Goal: Task Accomplishment & Management: Manage account settings

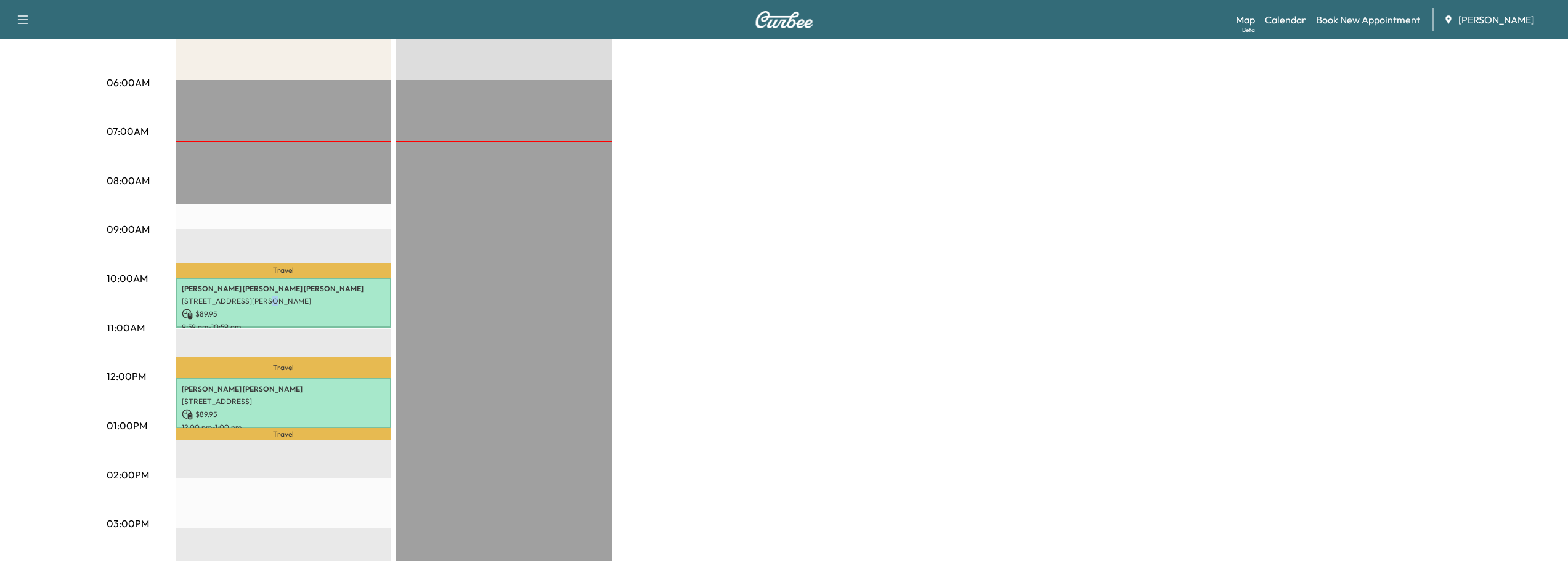
scroll to position [247, 0]
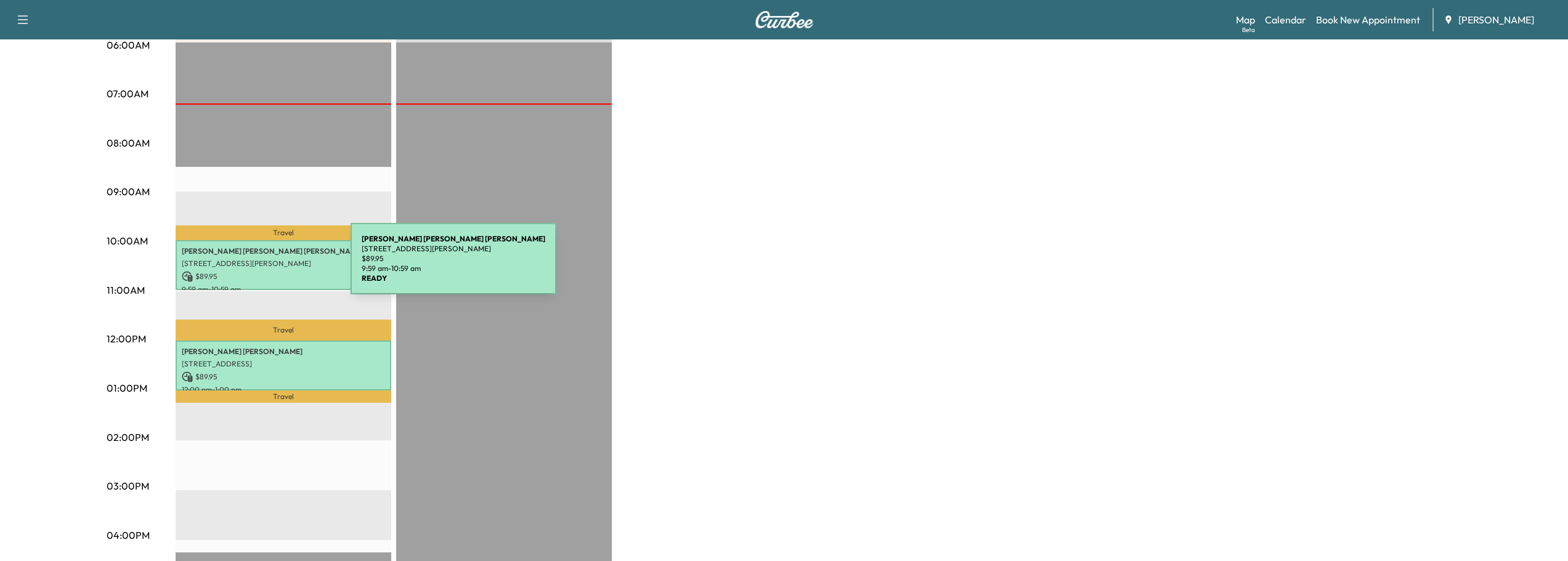
click at [258, 266] on p "[STREET_ADDRESS][PERSON_NAME]" at bounding box center [283, 263] width 204 height 10
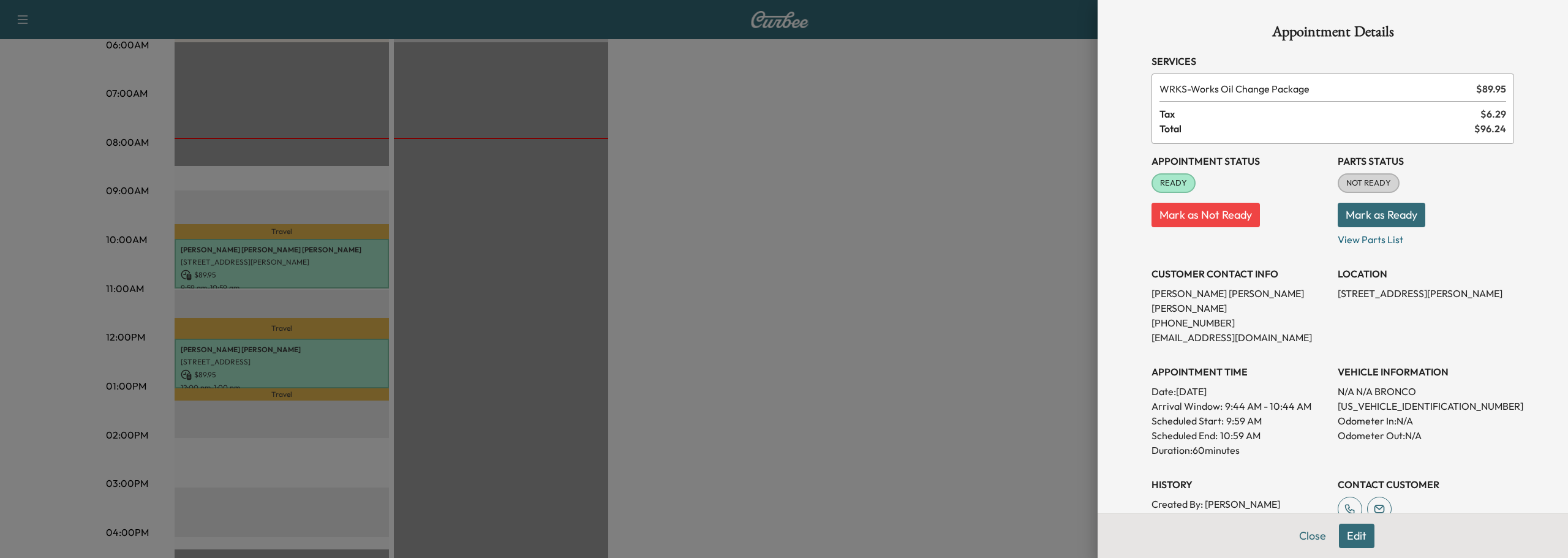
click at [245, 350] on div at bounding box center [784, 279] width 1568 height 558
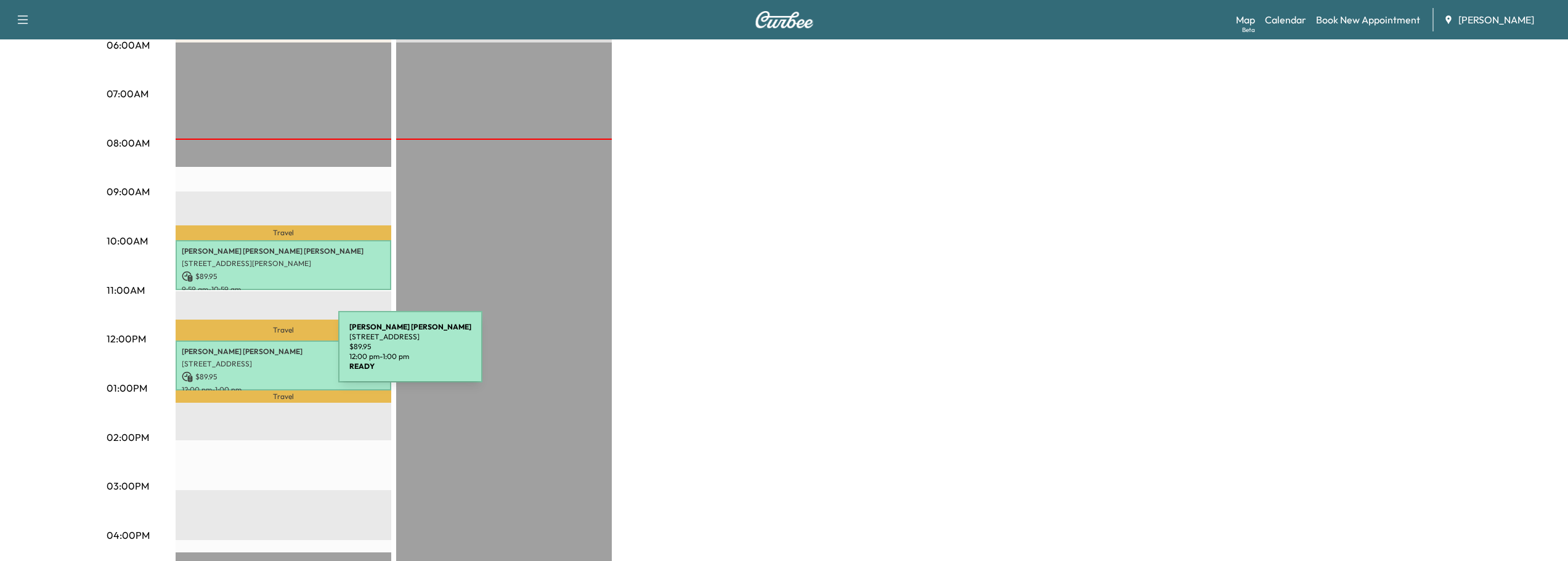
click at [246, 354] on div "Adam Webb 1394 WATERFORD GREEN DR, MARIETTA, , USA $ 89.95 12:00 pm - 1:00 pm" at bounding box center [283, 365] width 216 height 50
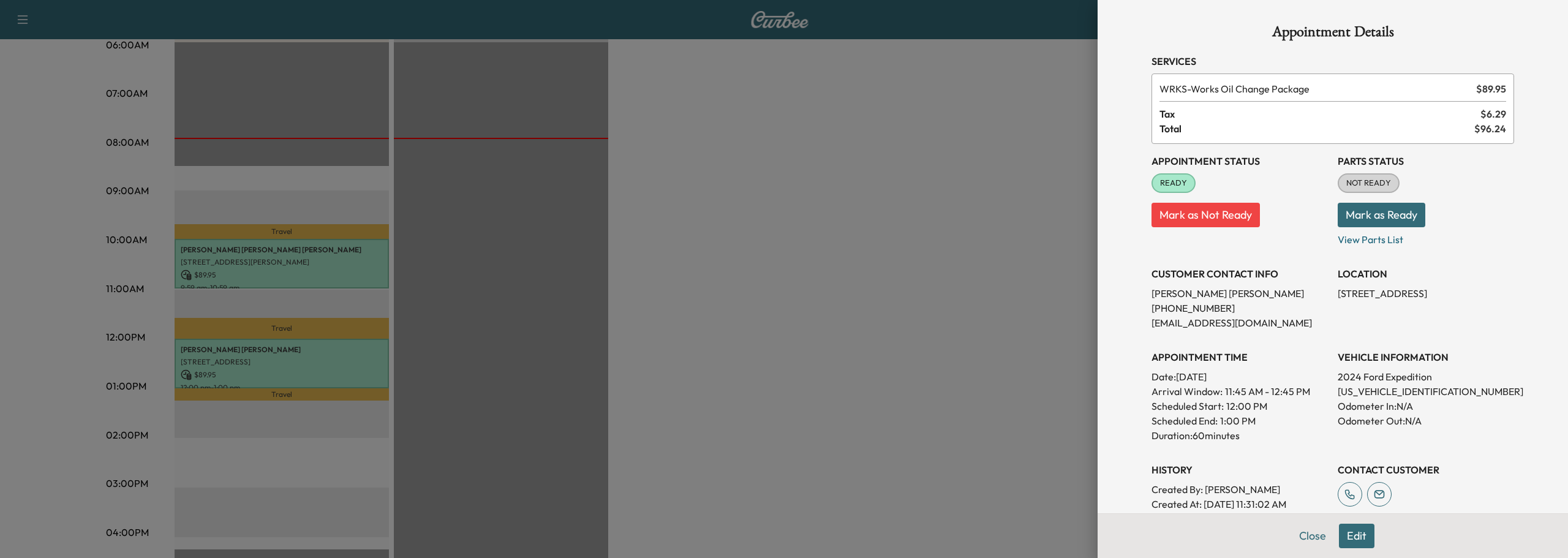
click at [268, 259] on div at bounding box center [784, 279] width 1568 height 558
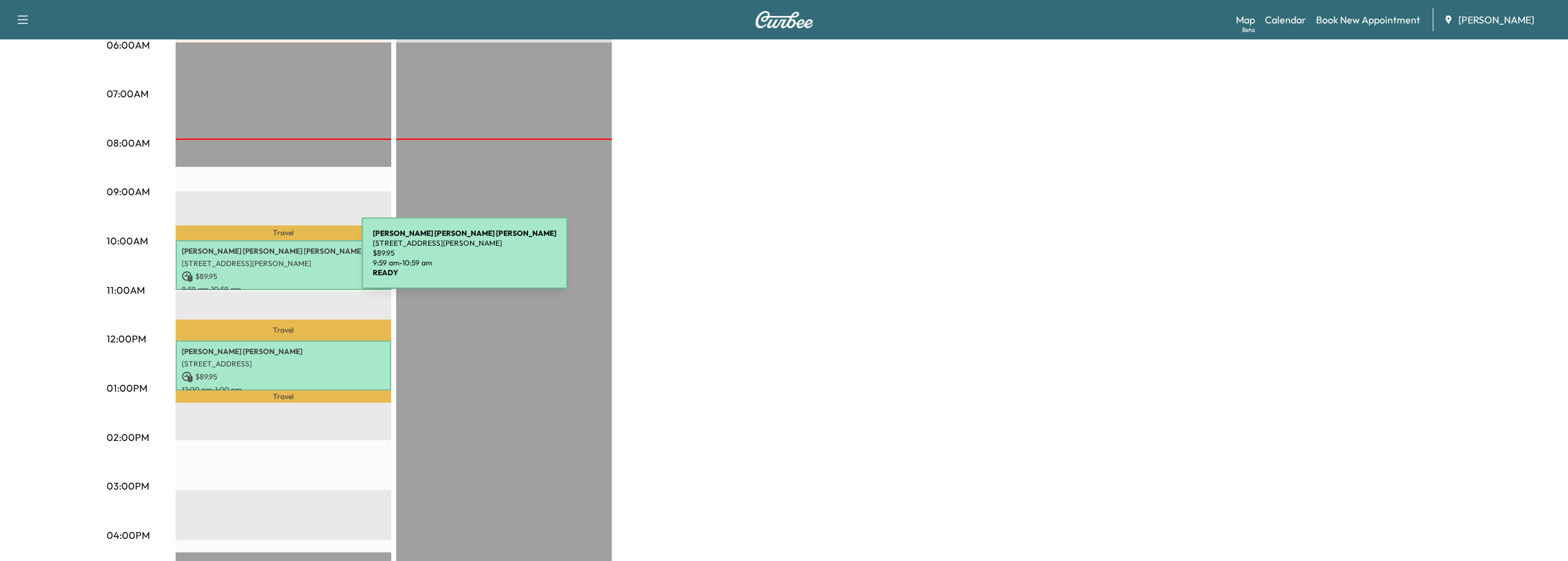
click at [270, 261] on p "[STREET_ADDRESS][PERSON_NAME]" at bounding box center [283, 263] width 204 height 10
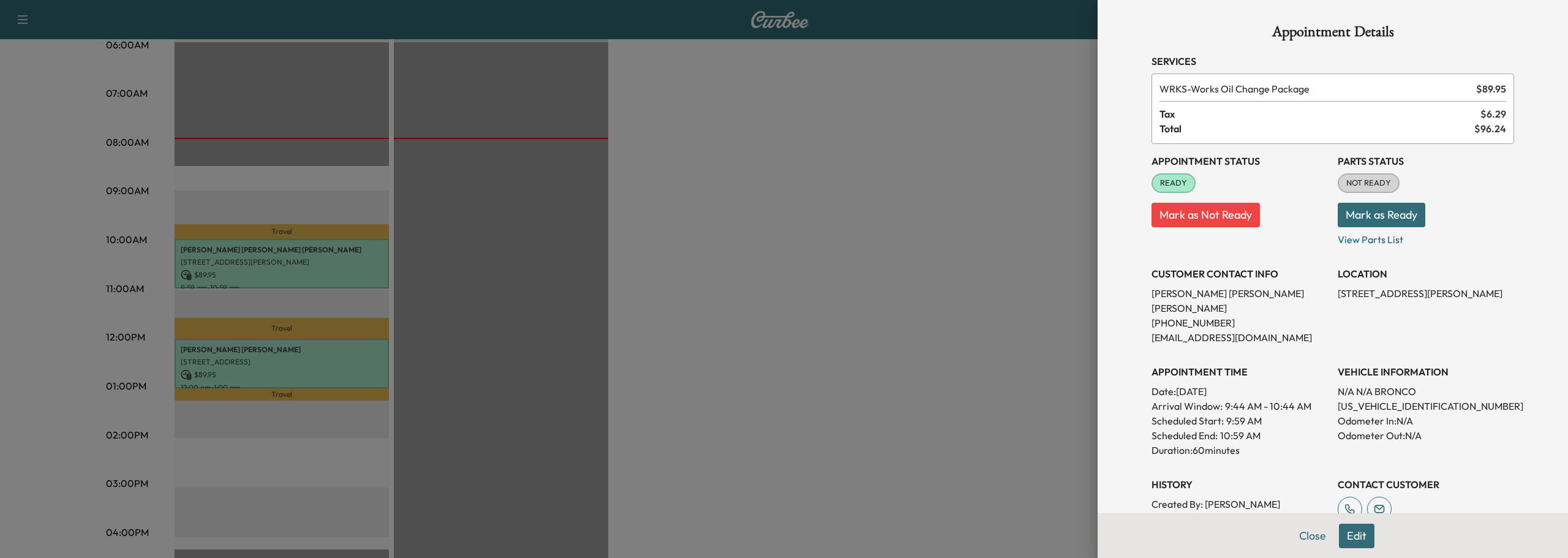
click at [270, 352] on div at bounding box center [784, 279] width 1568 height 558
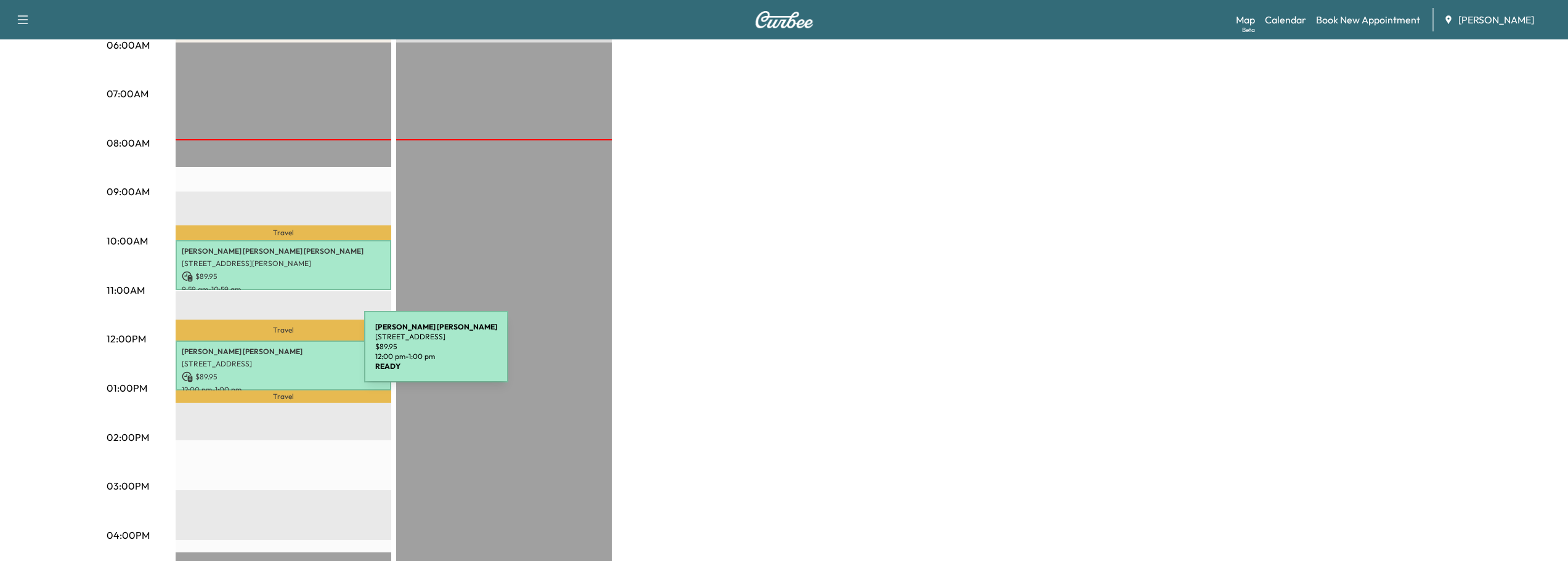
click at [272, 354] on div "Adam Webb 1394 WATERFORD GREEN DR, MARIETTA, , USA $ 89.95 12:00 pm - 1:00 pm" at bounding box center [283, 365] width 216 height 50
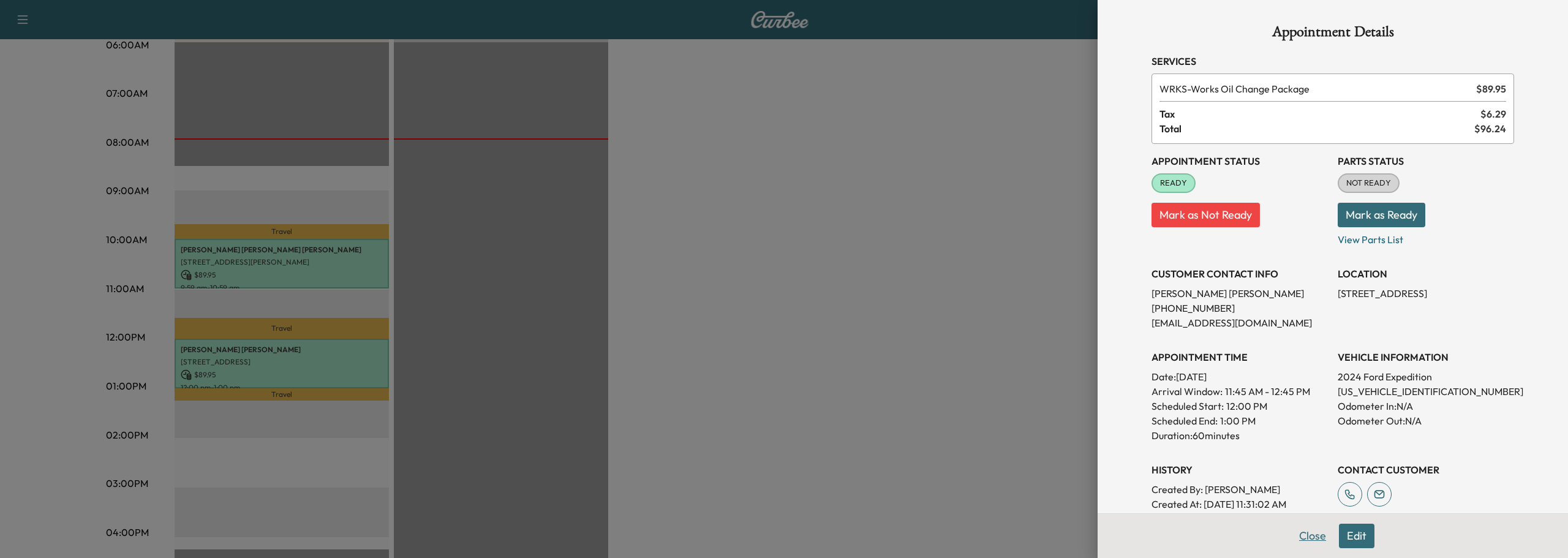
click at [1297, 538] on button "Close" at bounding box center [1313, 536] width 43 height 25
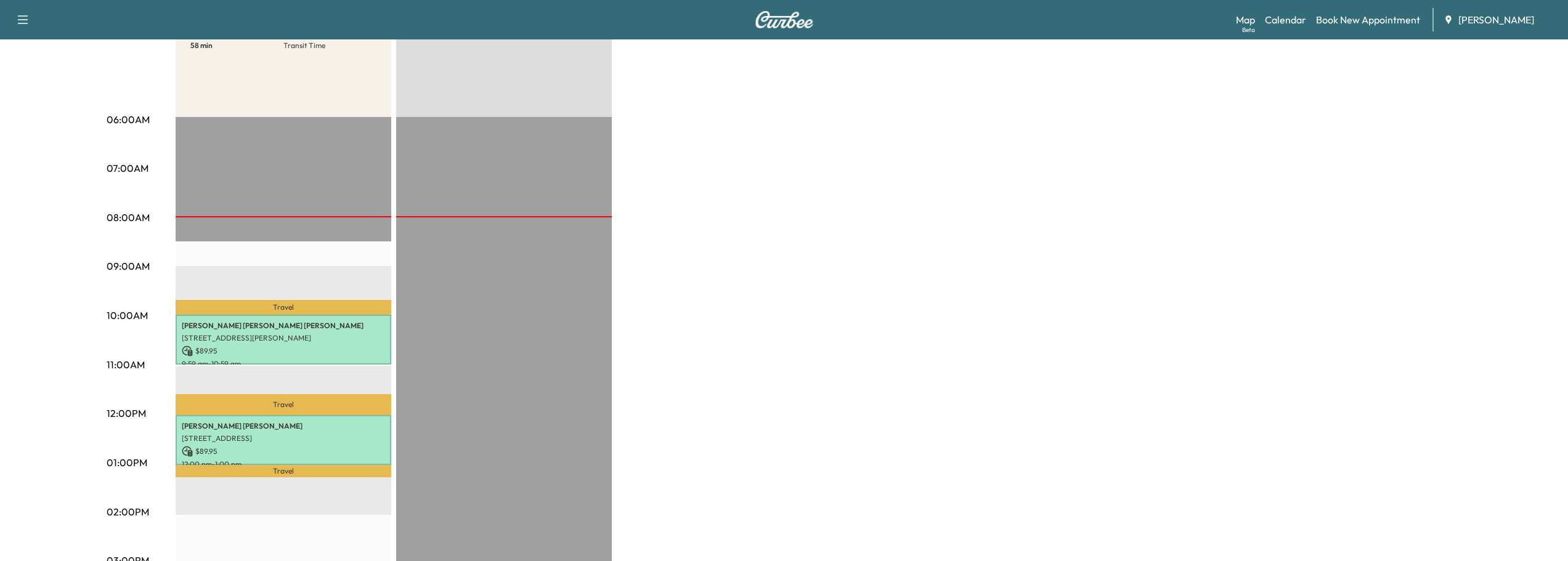
scroll to position [185, 0]
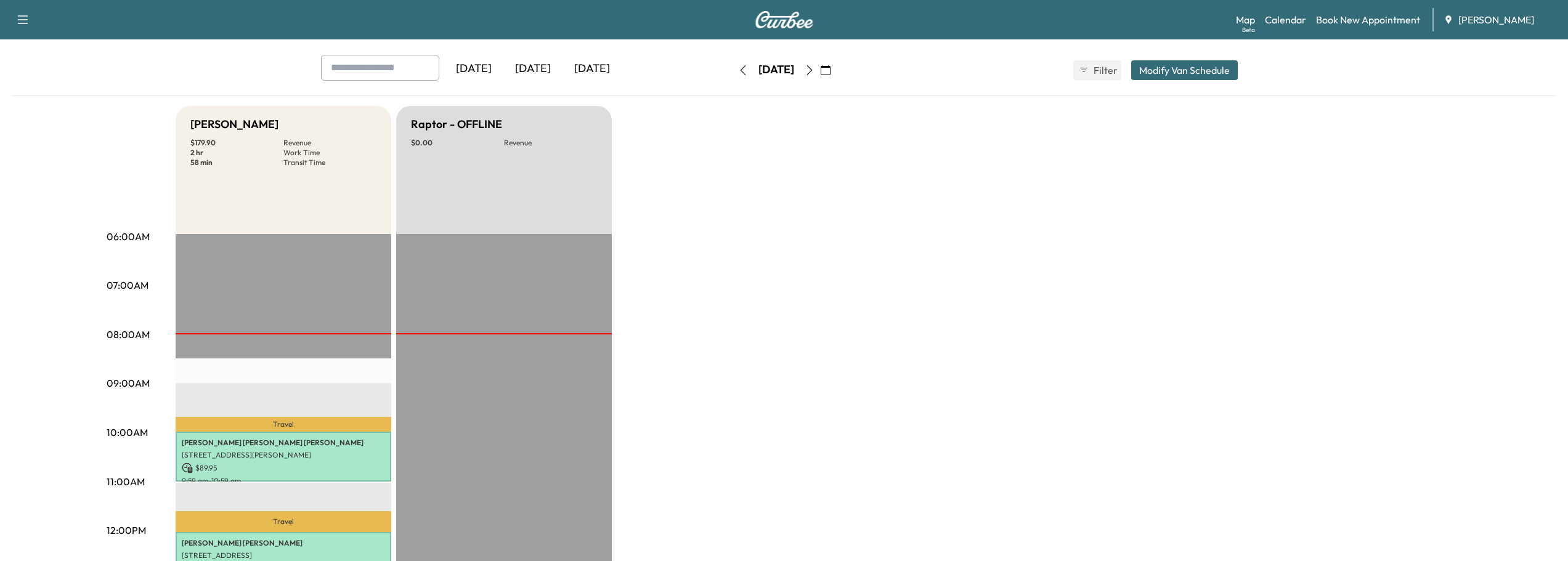
scroll to position [185, 0]
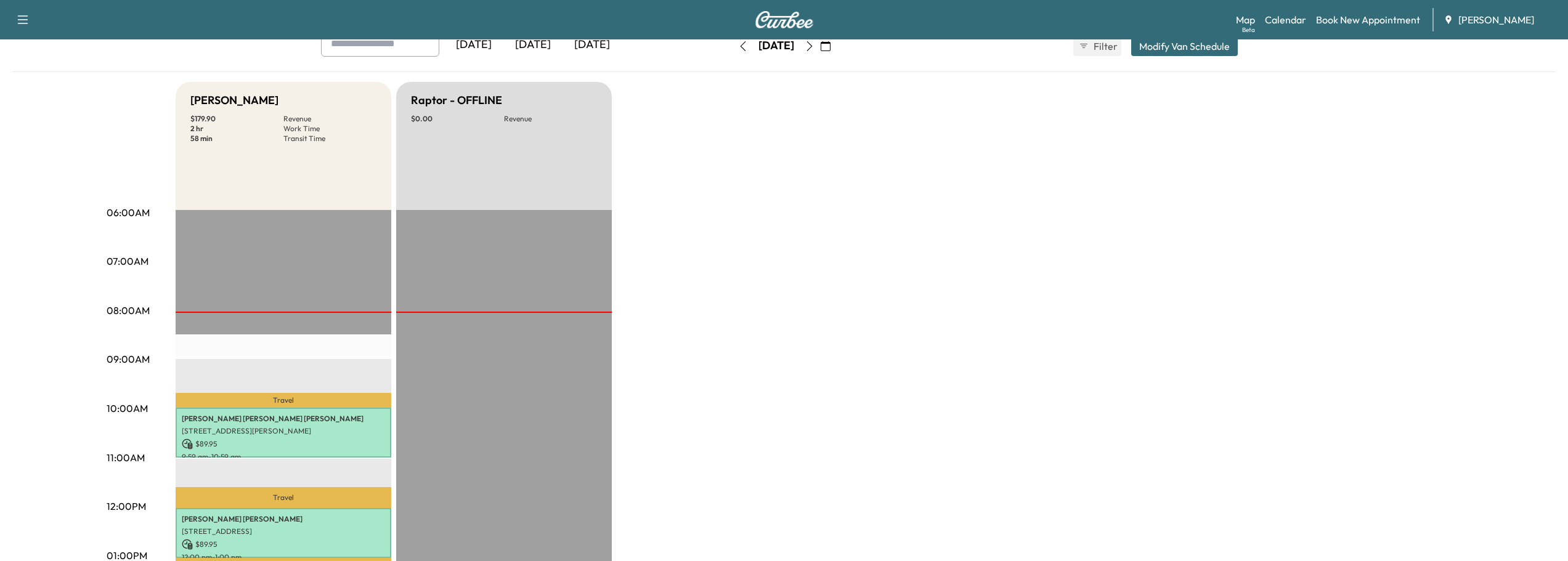
scroll to position [247, 0]
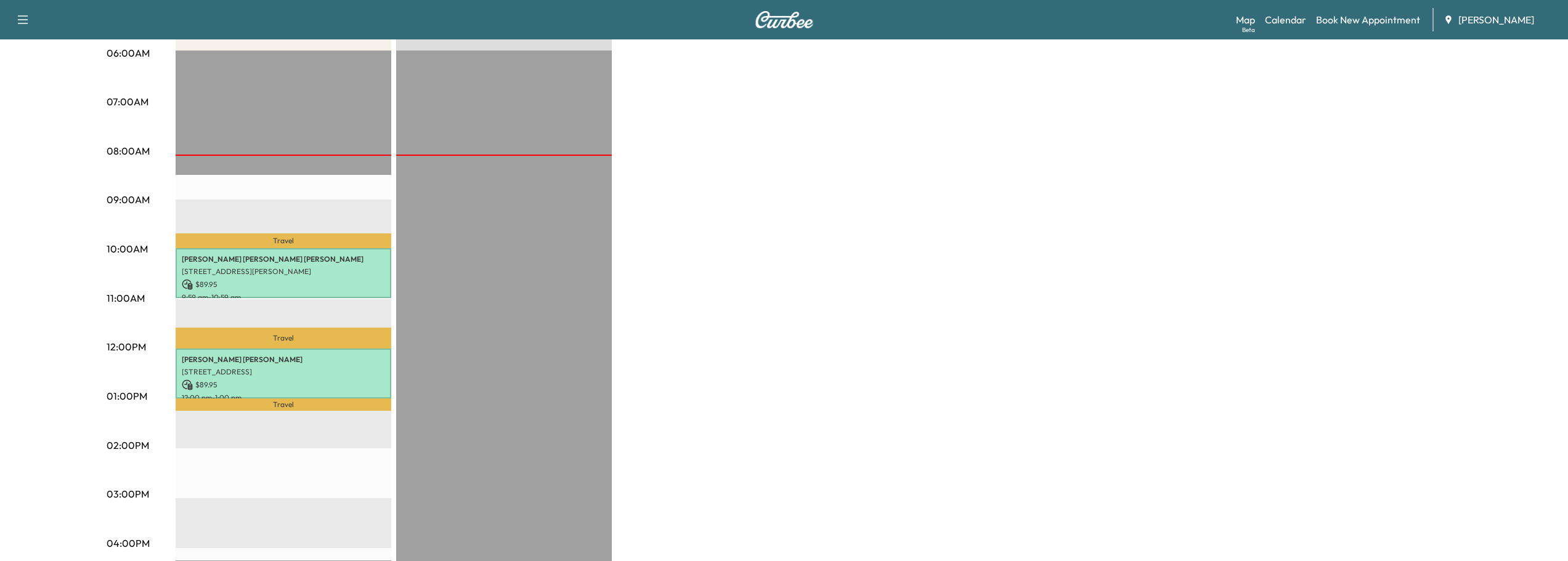
scroll to position [247, 0]
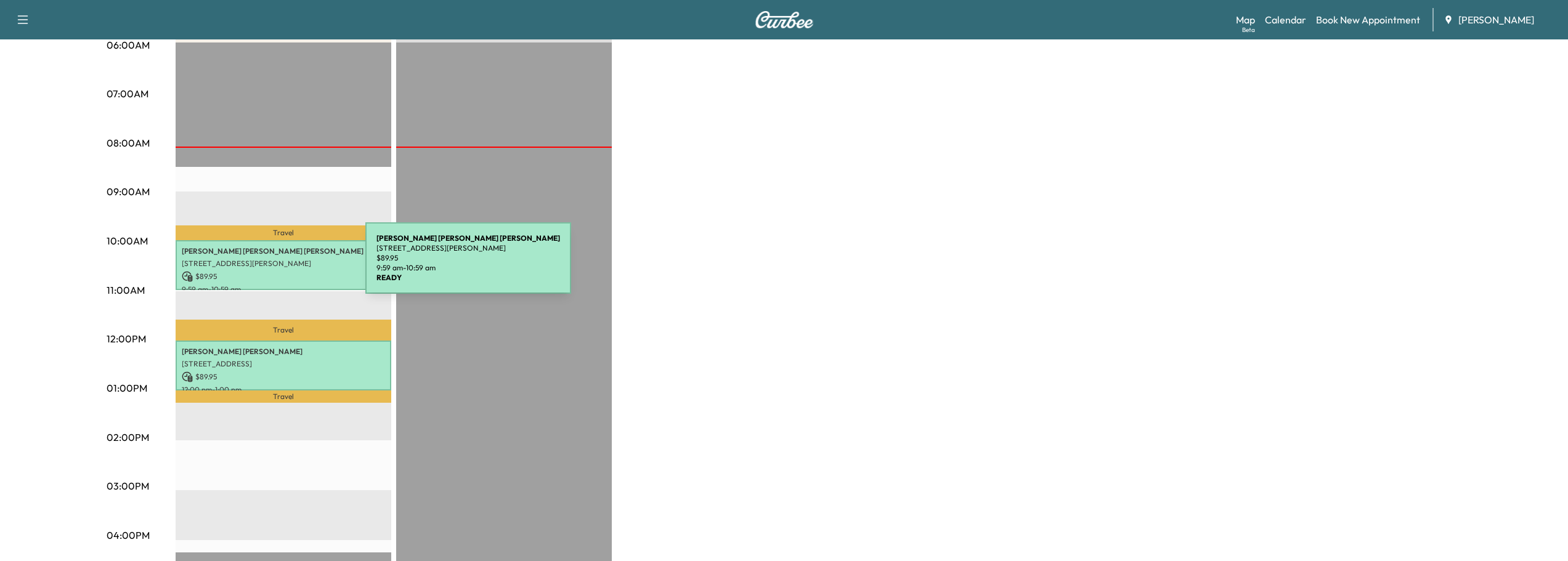
click at [273, 265] on p "[STREET_ADDRESS][PERSON_NAME]" at bounding box center [283, 263] width 204 height 10
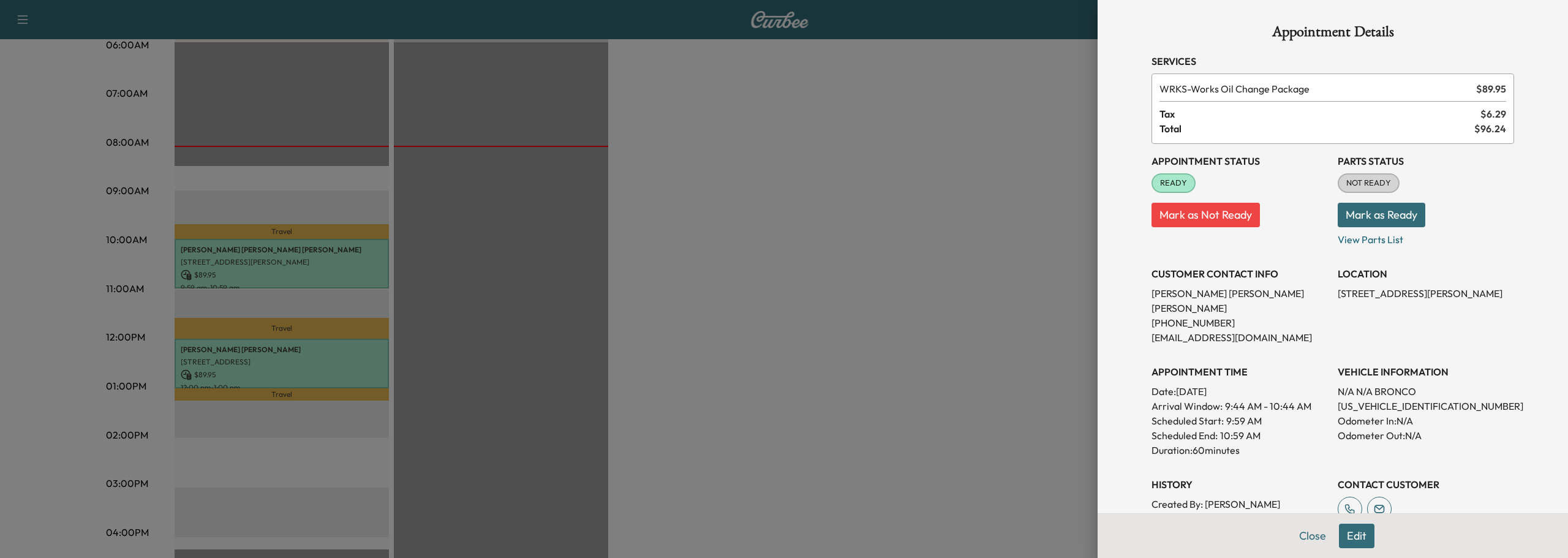
click at [1279, 533] on div "Close Edit" at bounding box center [1333, 535] width 470 height 45
click at [1291, 540] on button "Close" at bounding box center [1313, 536] width 43 height 25
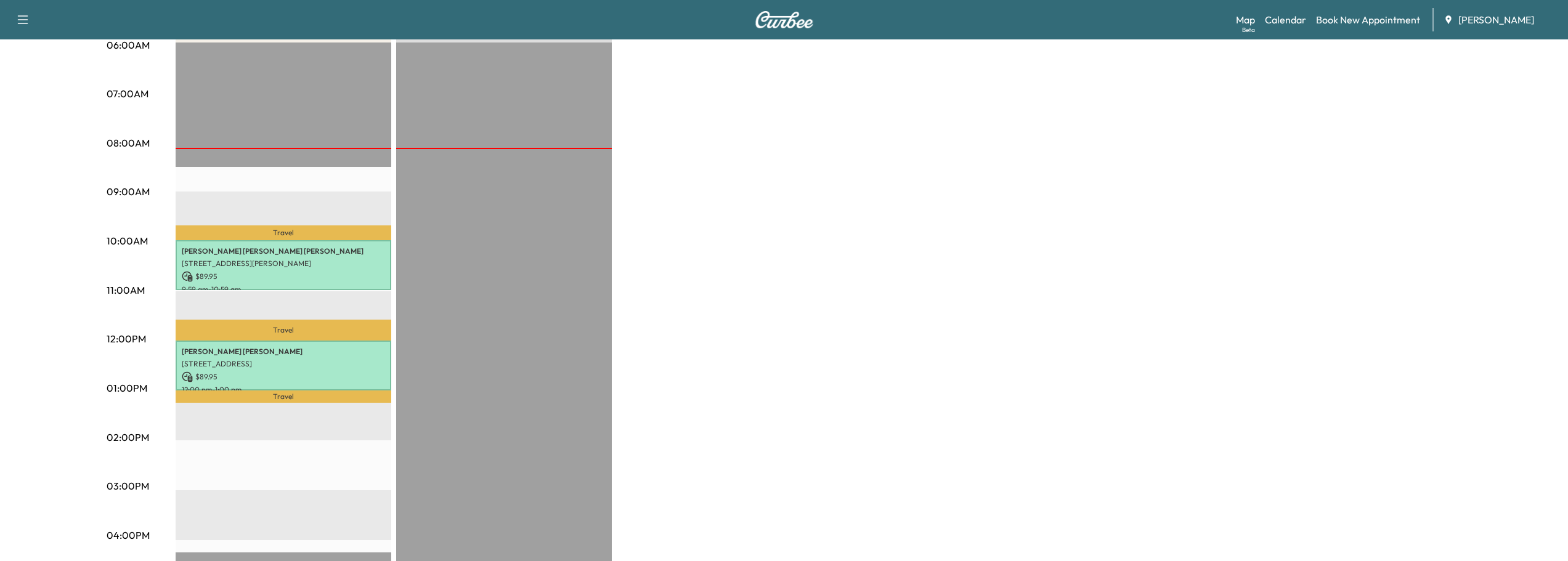
drag, startPoint x: 47, startPoint y: 248, endPoint x: 776, endPoint y: 323, distance: 732.8
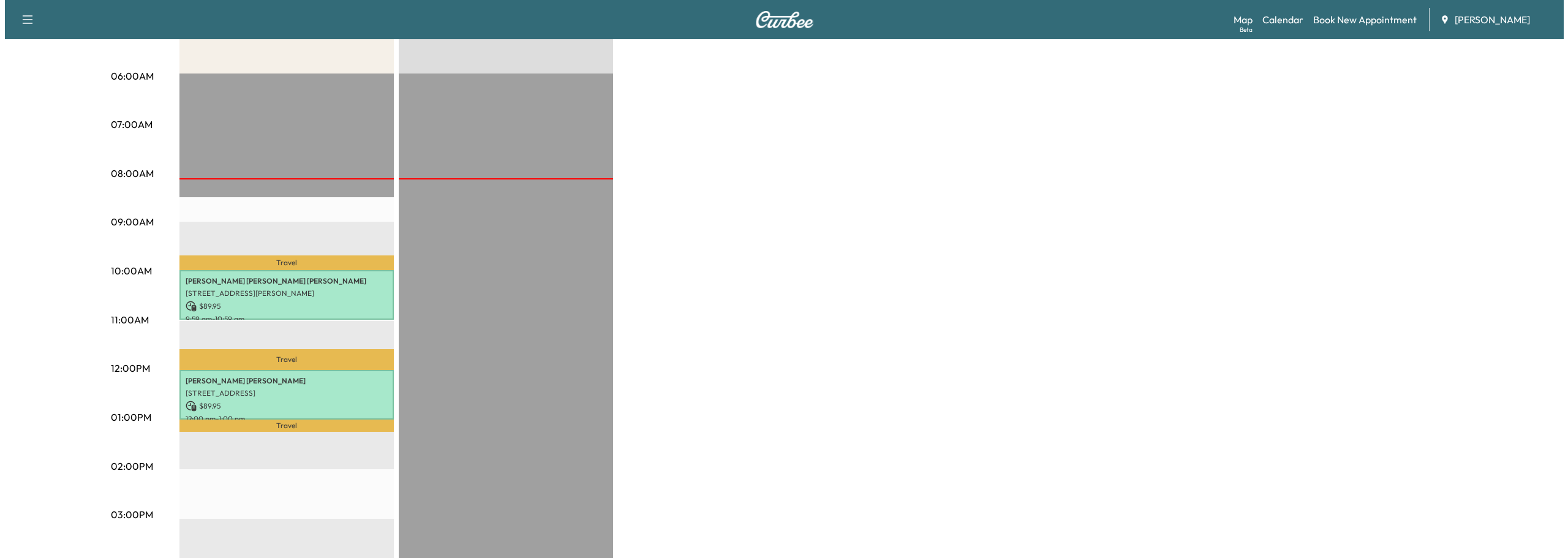
scroll to position [245, 0]
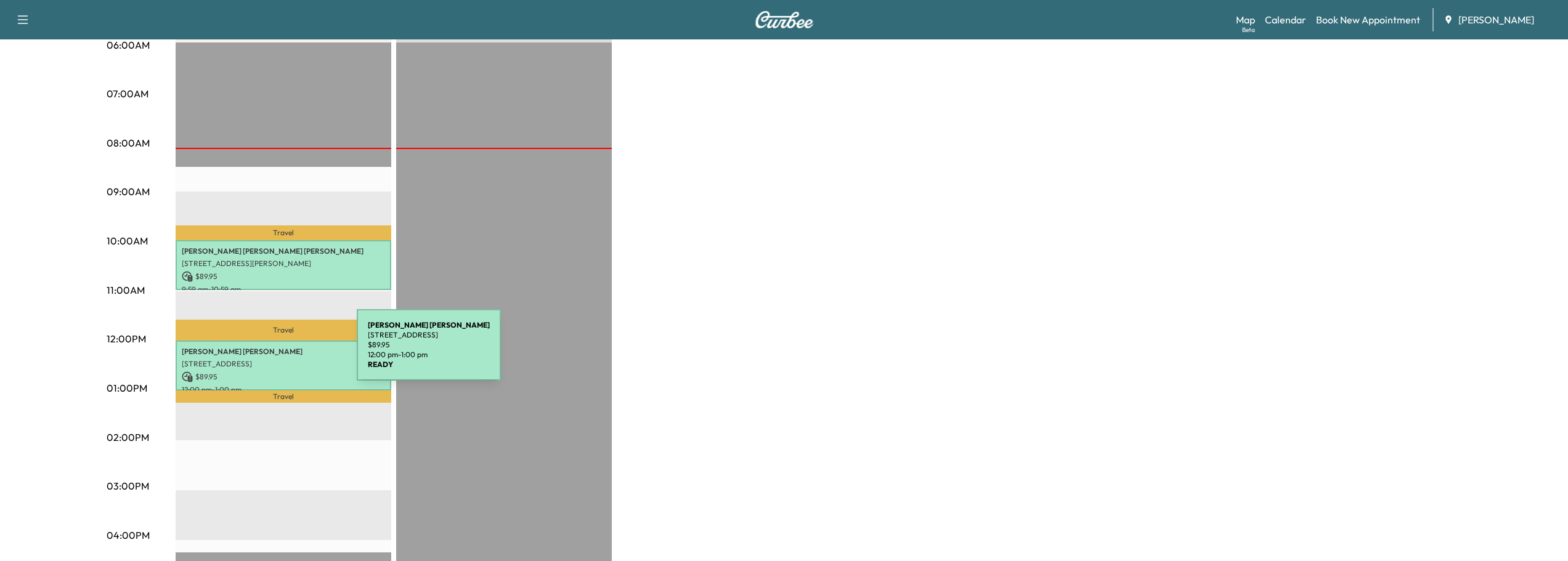
click at [264, 352] on p "[PERSON_NAME]" at bounding box center [283, 351] width 204 height 10
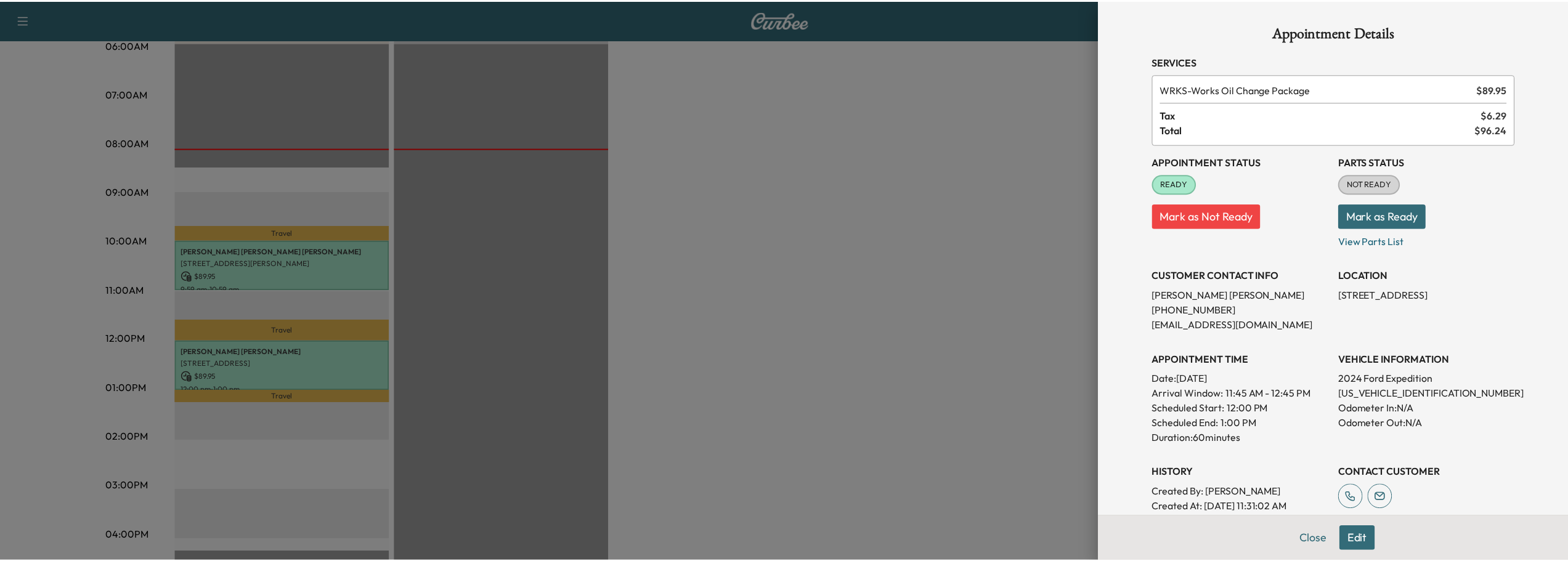
scroll to position [151, 0]
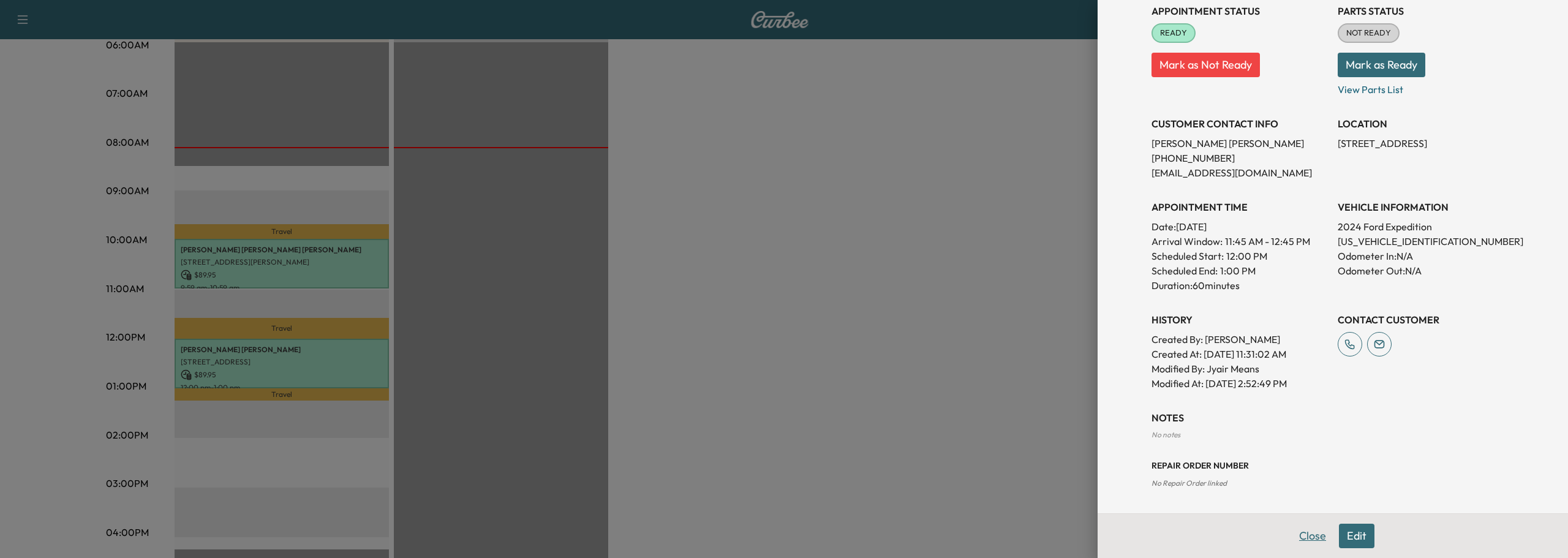
click at [1303, 529] on button "Close" at bounding box center [1313, 536] width 43 height 25
